Goal: Task Accomplishment & Management: Manage account settings

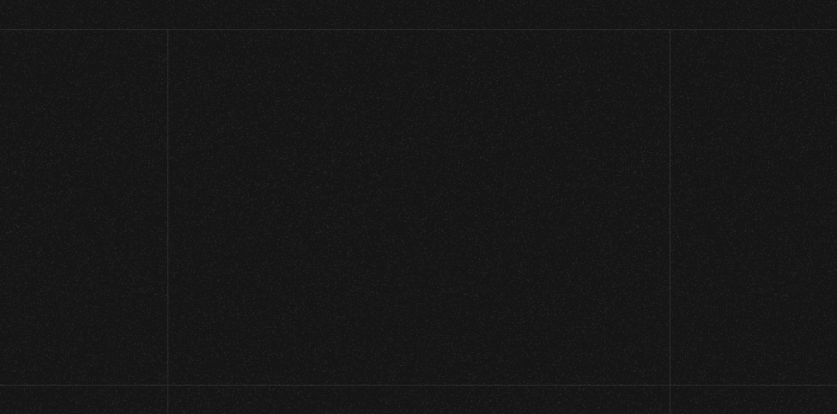
scroll to position [671, 0]
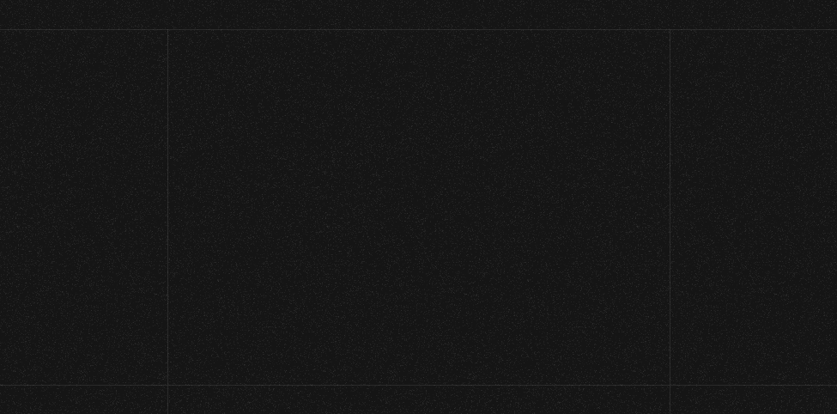
scroll to position [671, 0]
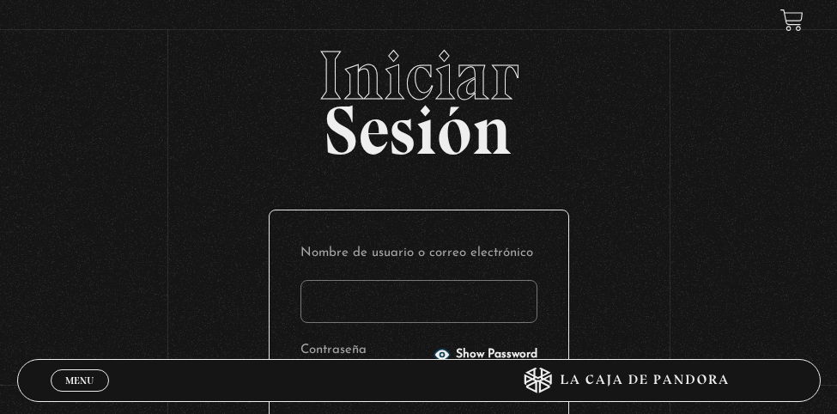
scroll to position [671, 0]
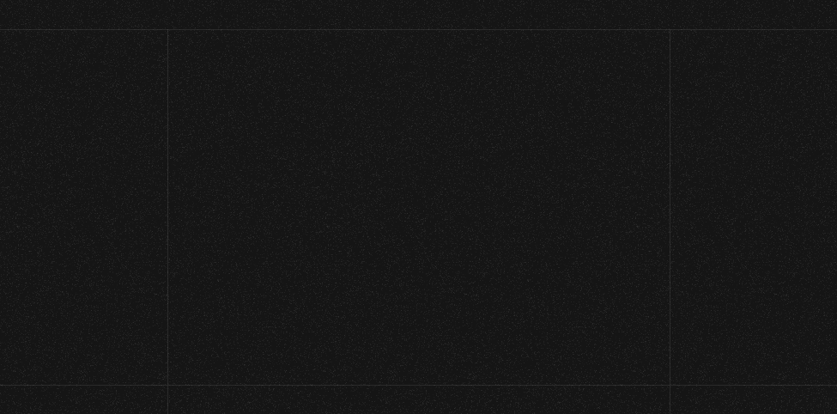
scroll to position [701, 0]
